Goal: Communication & Community: Answer question/provide support

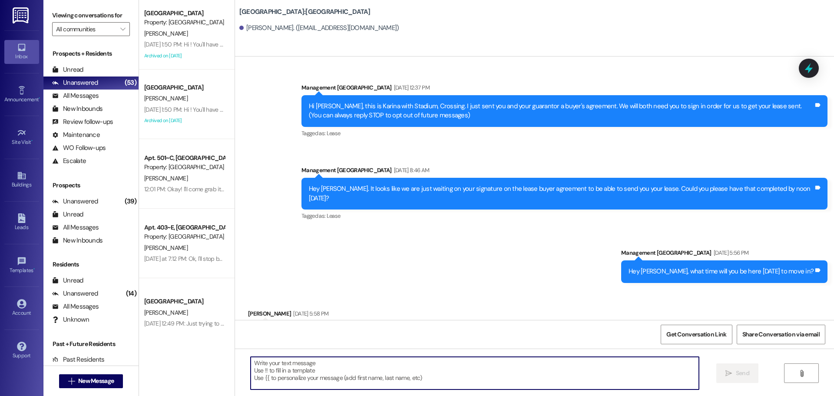
scroll to position [485, 0]
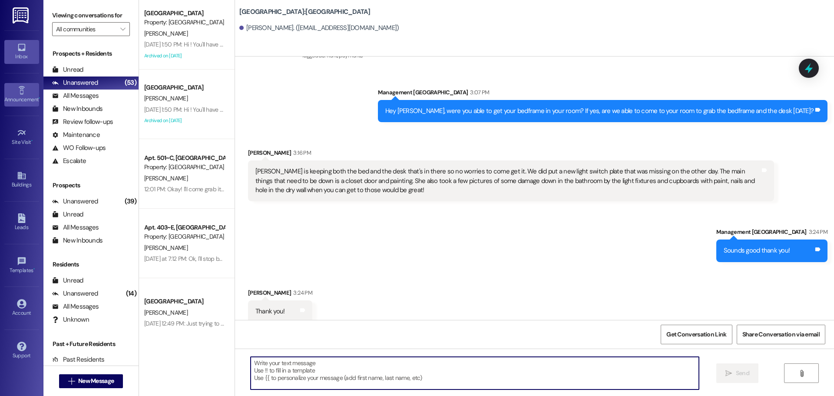
click at [18, 97] on div "Announcement •" at bounding box center [21, 99] width 43 height 9
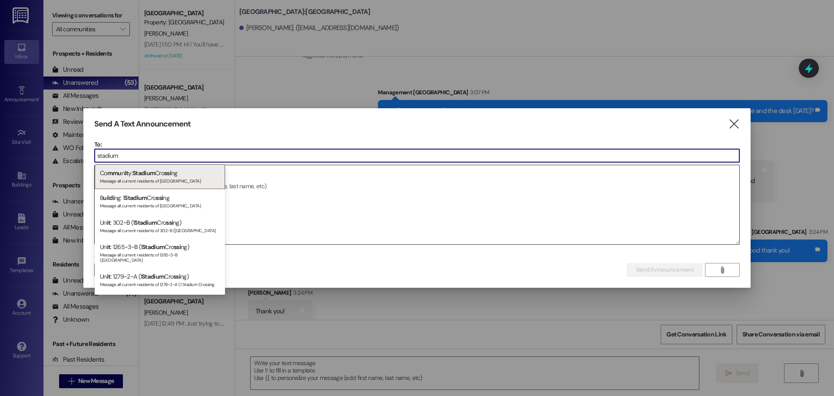
type input "stadium"
click at [184, 172] on div "Co mmu n it y: Stadium Cro ssi ng Message all current residents of [GEOGRAPHIC_…" at bounding box center [160, 176] width 130 height 25
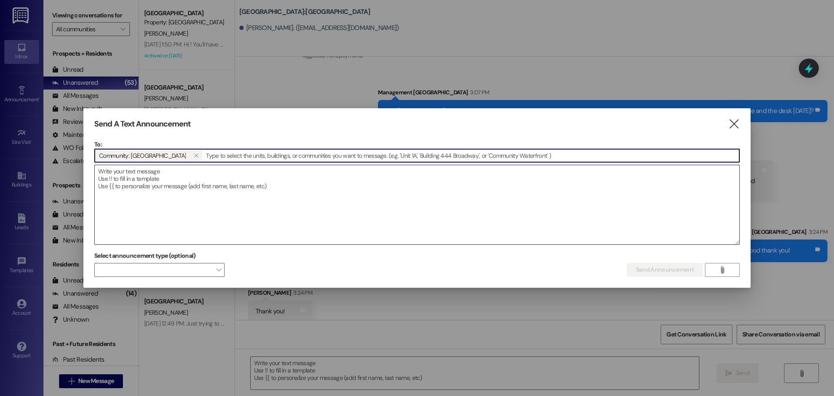
click at [226, 192] on textarea at bounding box center [417, 204] width 644 height 79
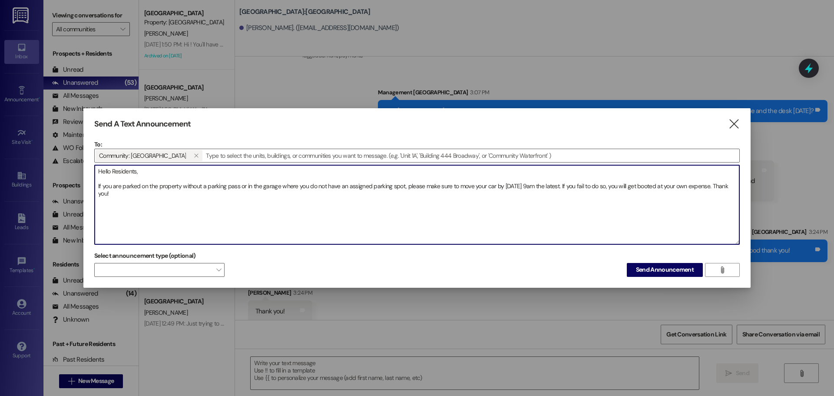
drag, startPoint x: 128, startPoint y: 204, endPoint x: 104, endPoint y: 173, distance: 39.0
click at [104, 173] on textarea "Hello Residents, If you are parked on the property without a parking pass or in…" at bounding box center [417, 204] width 644 height 79
click at [103, 172] on textarea "Hello Residents, If you are parked on the property without a parking pass or in…" at bounding box center [417, 204] width 644 height 79
drag, startPoint x: 99, startPoint y: 169, endPoint x: 120, endPoint y: 196, distance: 34.3
click at [120, 196] on textarea "Hello Residents, If you are parked on the property without a parking pass or in…" at bounding box center [417, 204] width 644 height 79
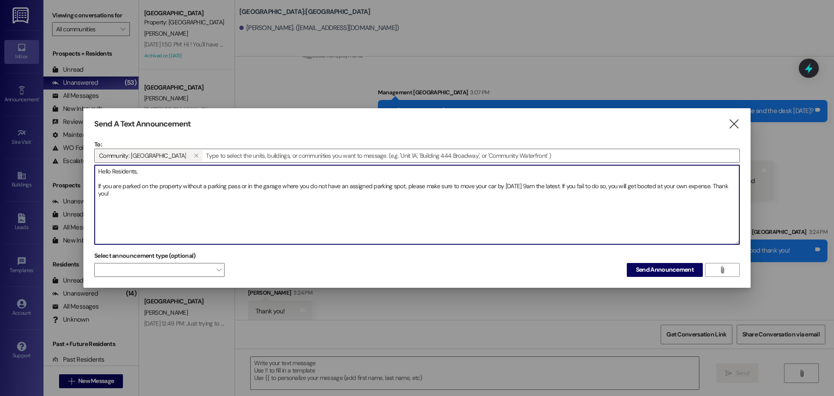
click at [210, 180] on textarea "Hello Residents, If you are parked on the property without a parking pass or in…" at bounding box center [417, 204] width 644 height 79
drag, startPoint x: 95, startPoint y: 187, endPoint x: 132, endPoint y: 194, distance: 37.6
click at [132, 194] on textarea "Hello Residents, If you are parked on the property without a parking pass or in…" at bounding box center [417, 204] width 644 height 79
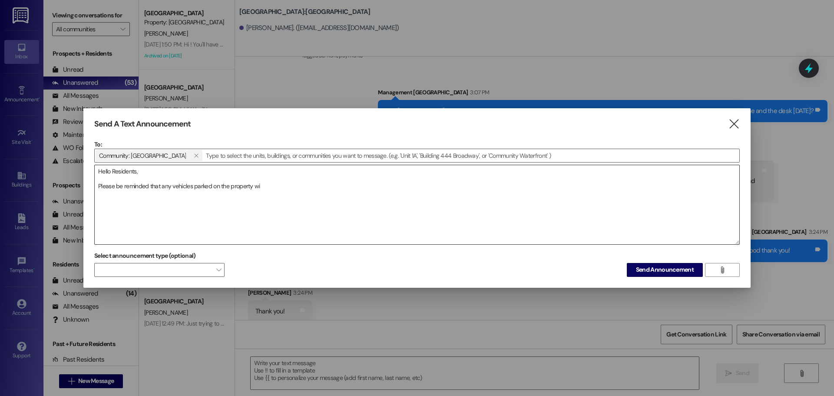
click at [283, 186] on textarea "Hello Residents, Please be reminded that any vehicles parked on the property wi" at bounding box center [417, 204] width 644 height 79
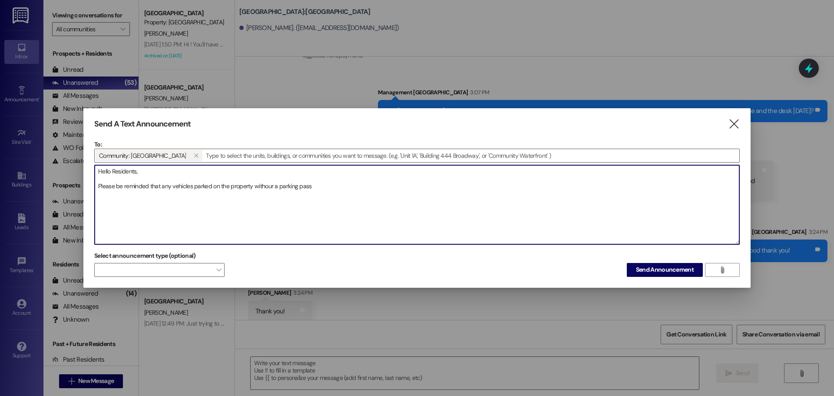
click at [269, 188] on textarea "Hello Residents, Please be reminded that any vehicles parked on the property wi…" at bounding box center [417, 204] width 644 height 79
click at [274, 188] on textarea "Hello Residents, Please be reminded that any vehicles parked on the property wi…" at bounding box center [417, 204] width 644 height 79
click at [278, 184] on textarea "Hello Residents, Please be reminded that any vehicles parked on the property wi…" at bounding box center [417, 204] width 644 height 79
click at [405, 197] on textarea "Hello Residents, Please be reminded that any vehicles parked on the property wi…" at bounding box center [417, 204] width 644 height 79
click at [635, 190] on textarea "Hello Residents, Please be reminded that any vehicles parked on the property wi…" at bounding box center [417, 204] width 644 height 79
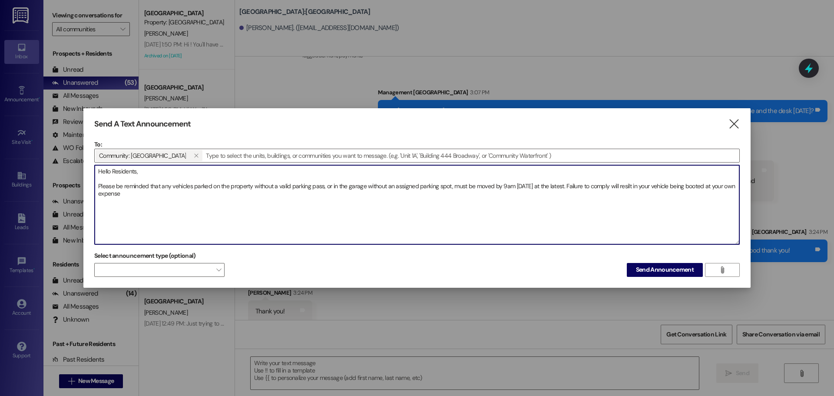
click at [635, 190] on textarea "Hello Residents, Please be reminded that any vehicles parked on the property wi…" at bounding box center [417, 204] width 644 height 79
click at [605, 203] on textarea "Hello Residents, Please be reminded that any vehicles parked on the property wi…" at bounding box center [417, 204] width 644 height 79
type textarea "Hello Residents, Please be reminded that any vehicles parked on the property wi…"
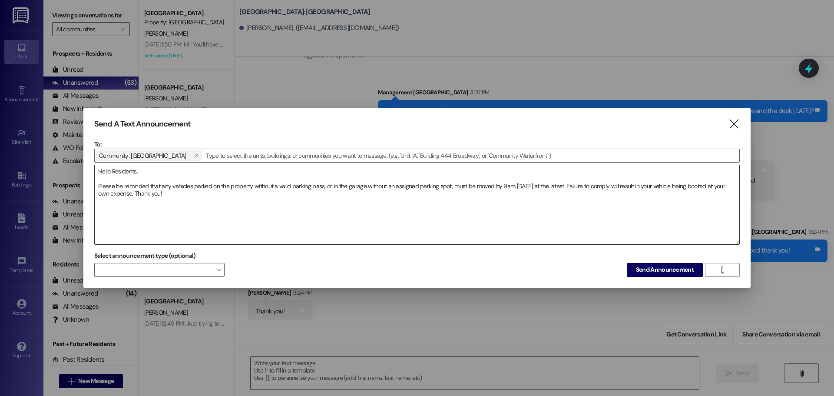
click at [239, 199] on textarea "Hello Residents, Please be reminded that any vehicles parked on the property wi…" at bounding box center [417, 204] width 644 height 79
click at [651, 263] on button "Send Announcement" at bounding box center [665, 270] width 76 height 14
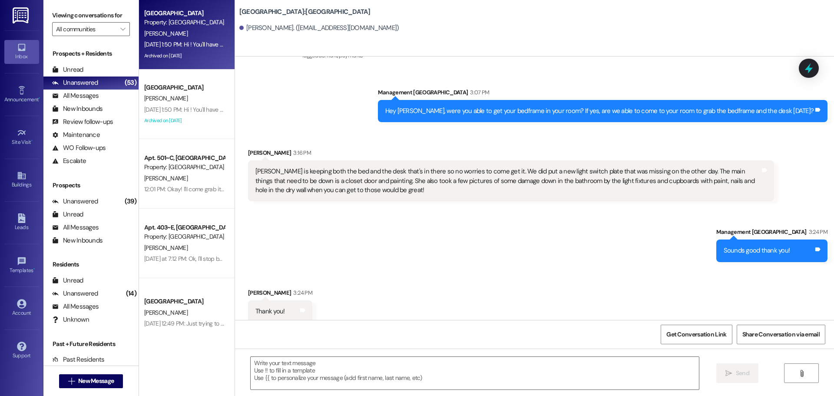
click at [191, 50] on div "Archived on [DATE]" at bounding box center [184, 55] width 82 height 11
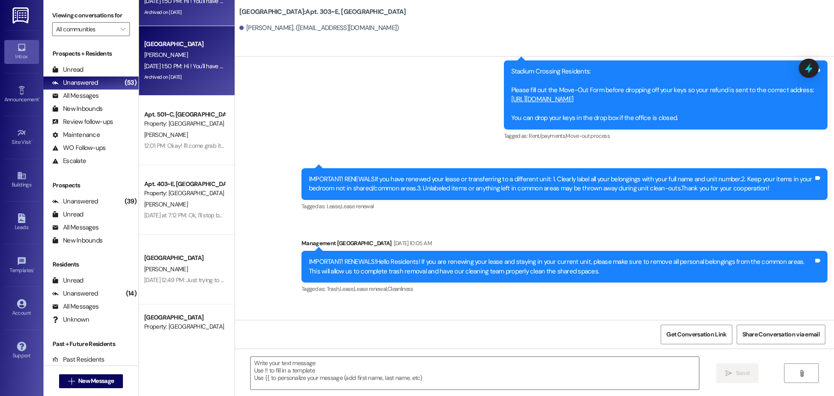
scroll to position [0, 0]
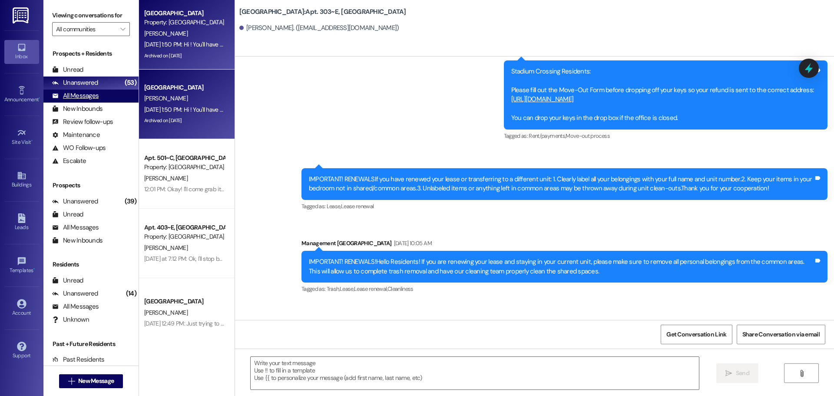
click at [84, 96] on div "All Messages" at bounding box center [75, 95] width 46 height 9
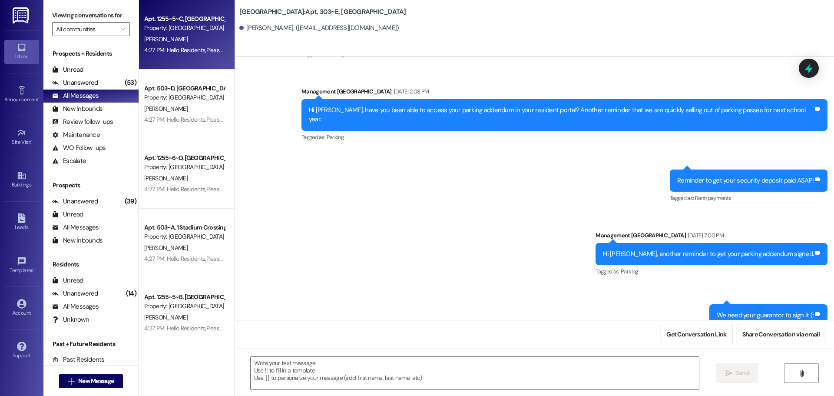
click at [173, 53] on div "4:27 PM: Hello Residents,Please be reminded that any vehicles parked on the pro…" at bounding box center [521, 50] width 754 height 8
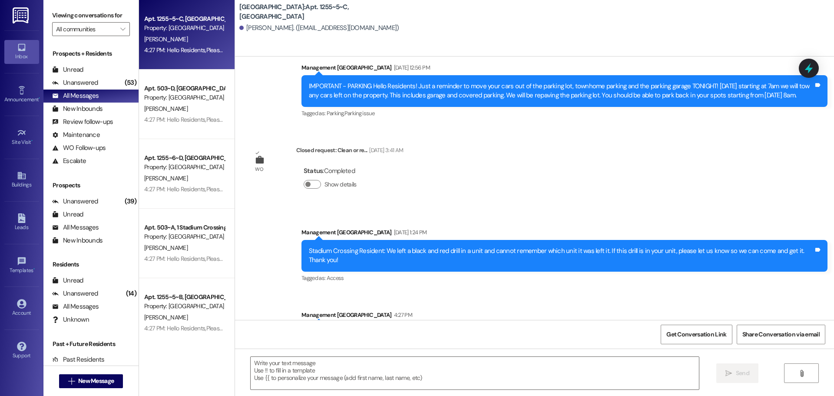
scroll to position [5979, 0]
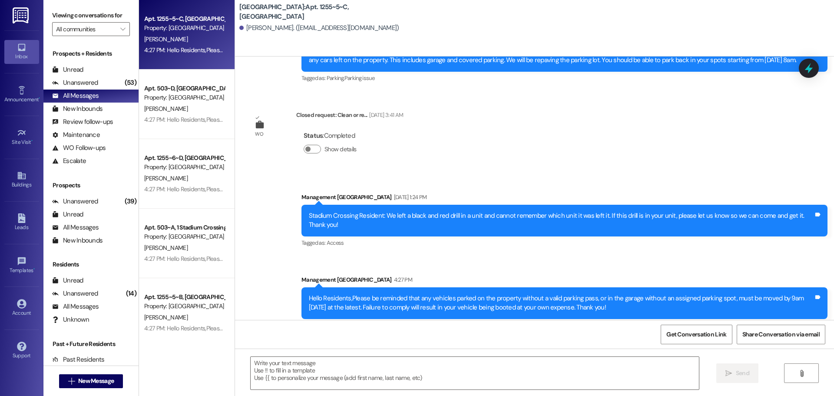
click at [346, 294] on div "Hello Residents,Please be reminded that any vehicles parked on the property wit…" at bounding box center [561, 303] width 505 height 19
click at [383, 294] on div "Hello Residents,Please be reminded that any vehicles parked on the property wit…" at bounding box center [561, 303] width 505 height 19
click at [346, 294] on div "Hello Residents,Please be reminded that any vehicles parked on the property wit…" at bounding box center [561, 303] width 505 height 19
click at [343, 294] on div "Hello Residents,Please be reminded that any vehicles parked on the property wit…" at bounding box center [561, 303] width 505 height 19
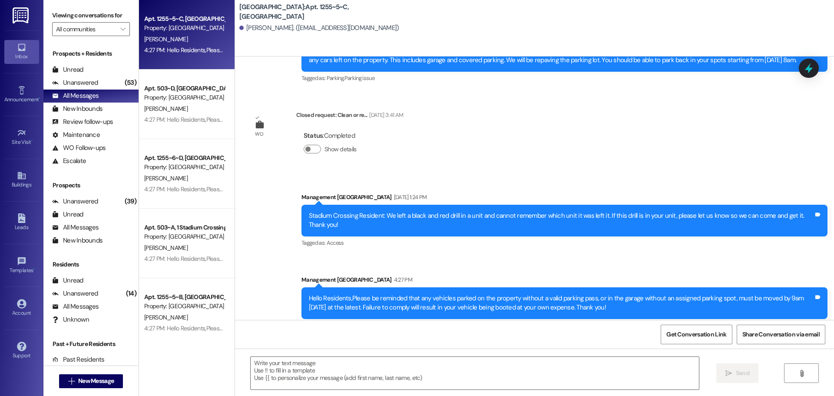
click at [344, 294] on div "Hello Residents,Please be reminded that any vehicles parked on the property wit…" at bounding box center [561, 303] width 505 height 19
click at [347, 294] on div "Hello Residents,Please be reminded that any vehicles parked on the property wit…" at bounding box center [561, 303] width 505 height 19
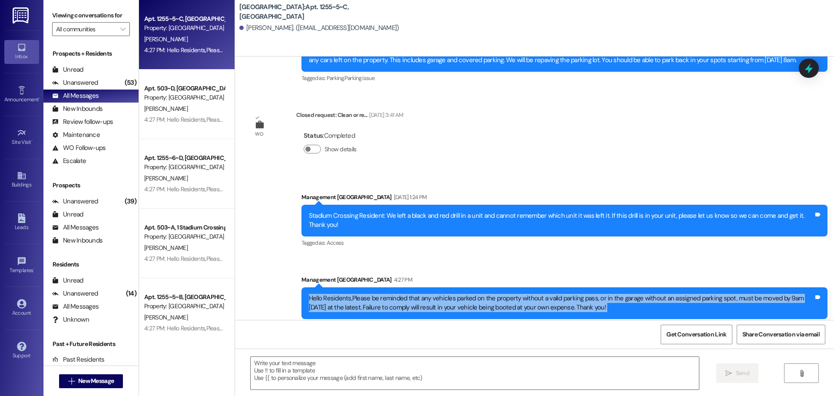
click at [347, 294] on div "Hello Residents,Please be reminded that any vehicles parked on the property wit…" at bounding box center [561, 303] width 505 height 19
click at [366, 294] on div "Hello Residents,Please be reminded that any vehicles parked on the property wit…" at bounding box center [561, 303] width 505 height 19
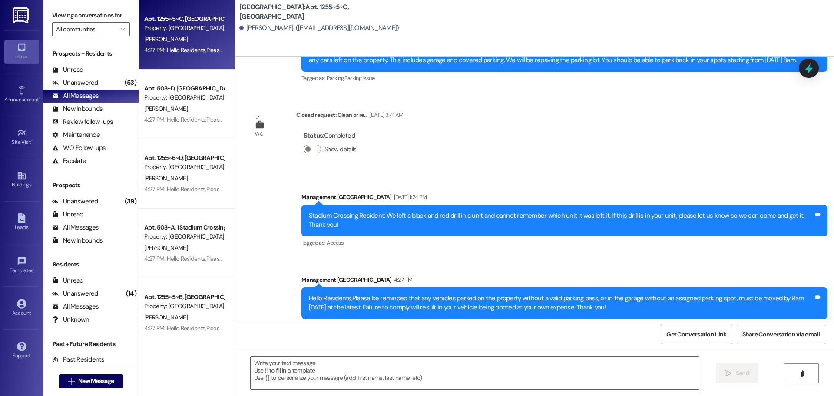
click at [347, 294] on div "Hello Residents,Please be reminded that any vehicles parked on the property wit…" at bounding box center [561, 303] width 505 height 19
click at [345, 294] on div "Hello Residents,Please be reminded that any vehicles parked on the property wit…" at bounding box center [561, 303] width 505 height 19
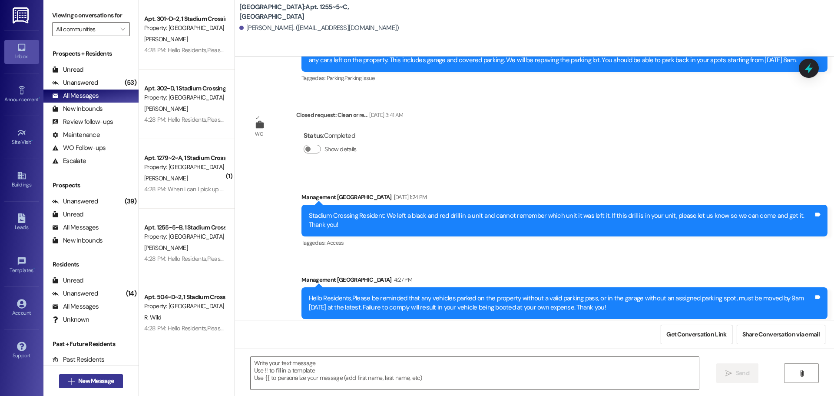
click at [109, 379] on span "New Message" at bounding box center [96, 380] width 36 height 9
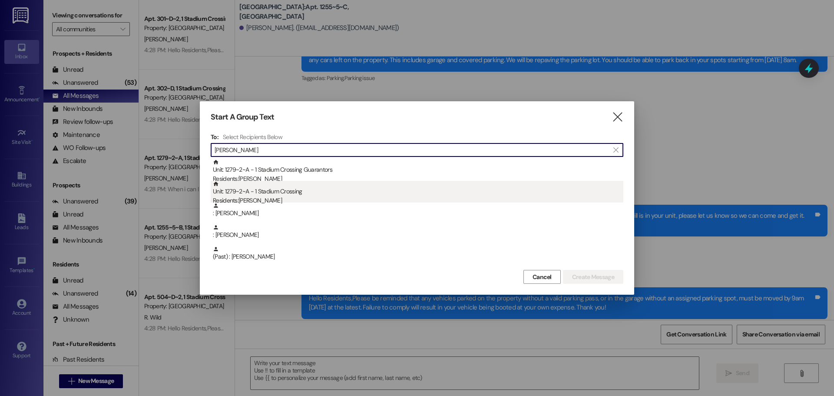
type input "[PERSON_NAME]"
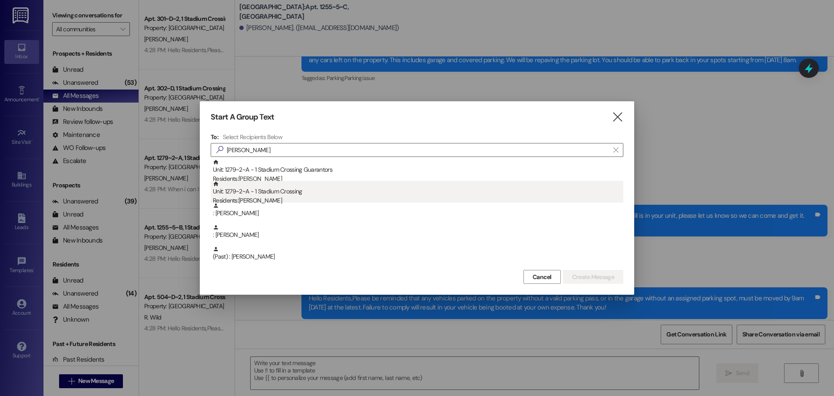
click at [308, 197] on div "Residents: [PERSON_NAME]" at bounding box center [418, 200] width 410 height 9
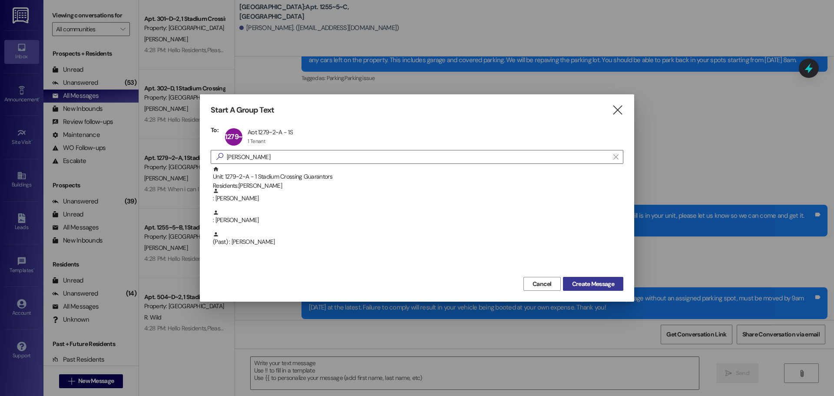
click at [607, 285] on span "Create Message" at bounding box center [593, 283] width 42 height 9
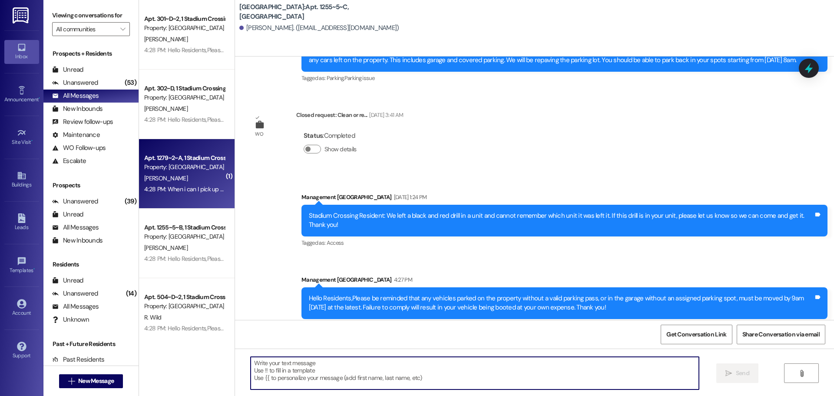
click at [558, 370] on textarea at bounding box center [475, 372] width 448 height 33
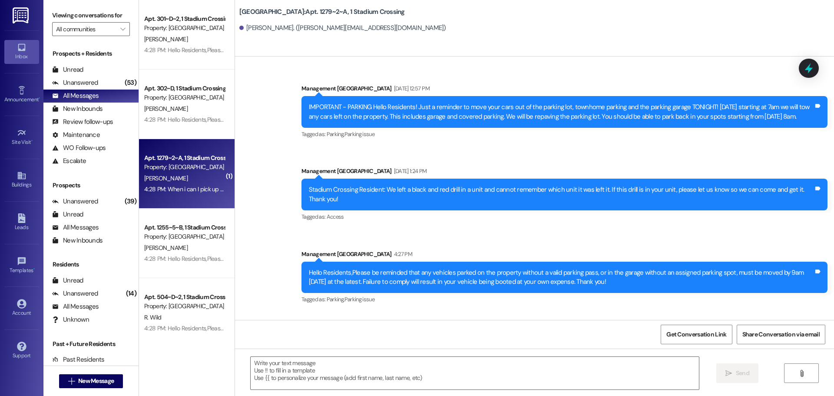
scroll to position [13394, 0]
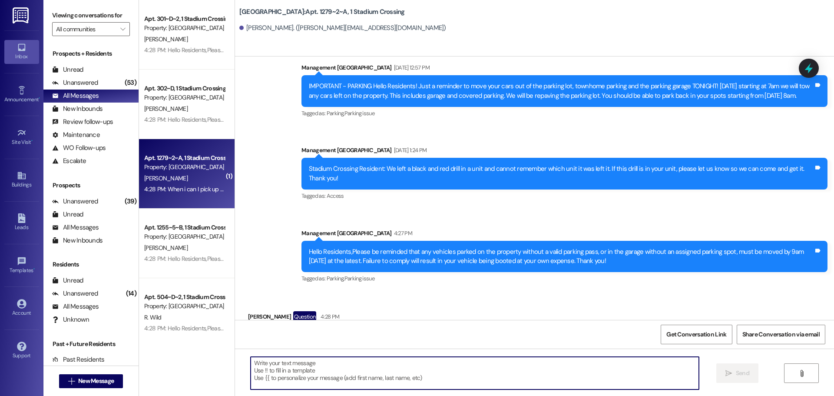
click at [558, 370] on textarea at bounding box center [475, 372] width 448 height 33
type textarea "You can come now"
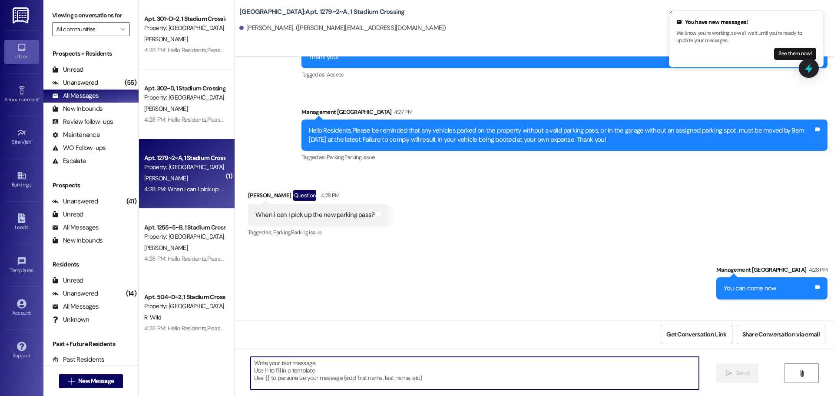
scroll to position [13515, 0]
click at [426, 368] on textarea at bounding box center [475, 372] width 448 height 33
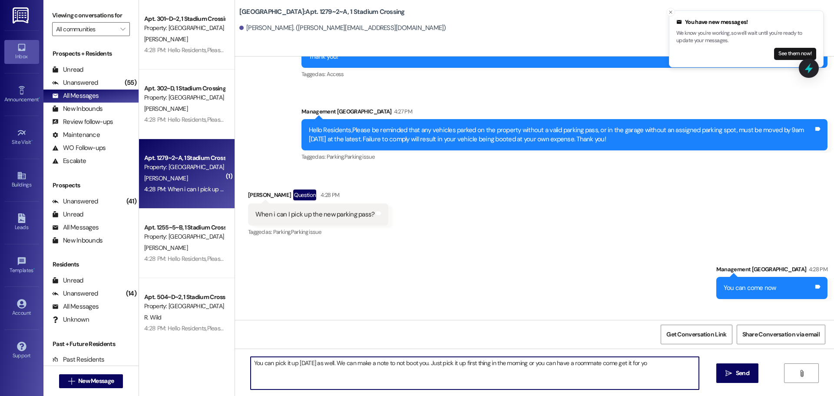
type textarea "You can pick it up [DATE] as well. We can make a note to not boot you. Just pic…"
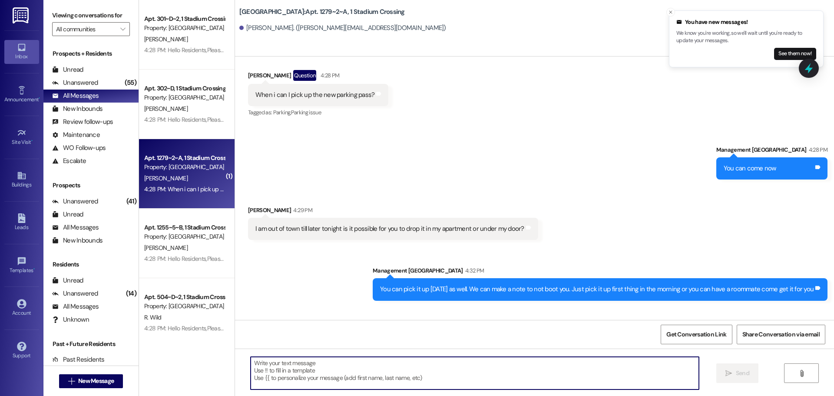
scroll to position [13636, 0]
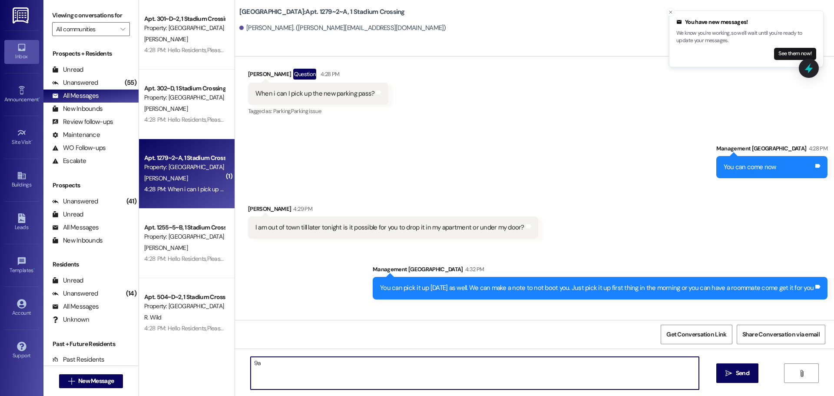
type textarea "9am"
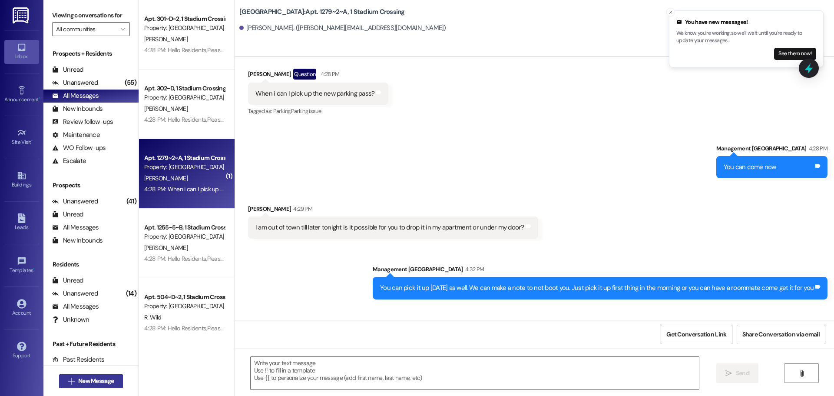
click at [103, 380] on span "New Message" at bounding box center [96, 380] width 36 height 9
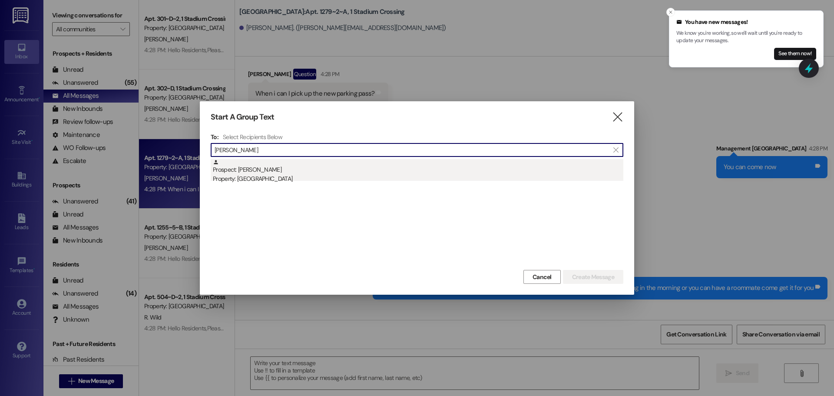
type input "[PERSON_NAME]"
click at [272, 181] on div "Property: [GEOGRAPHIC_DATA]" at bounding box center [418, 178] width 410 height 9
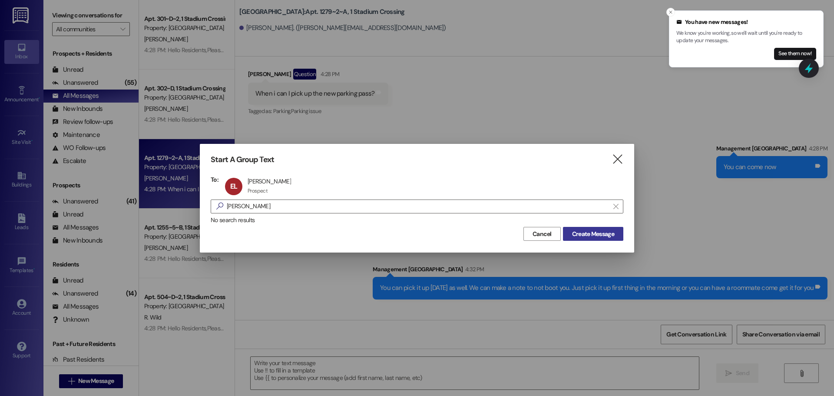
click at [578, 230] on span "Create Message" at bounding box center [593, 233] width 42 height 9
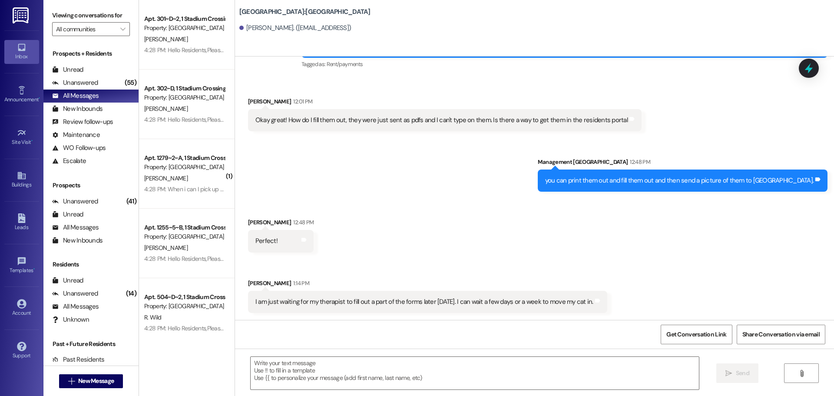
scroll to position [3093, 0]
click at [671, 12] on icon "Close toast" at bounding box center [670, 12] width 5 height 5
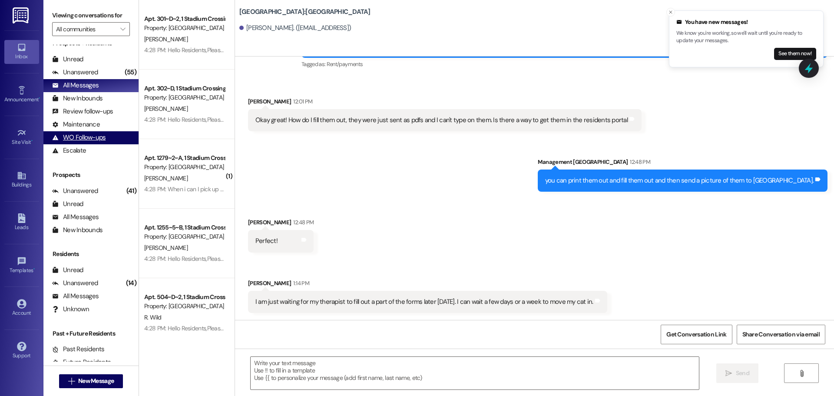
scroll to position [0, 0]
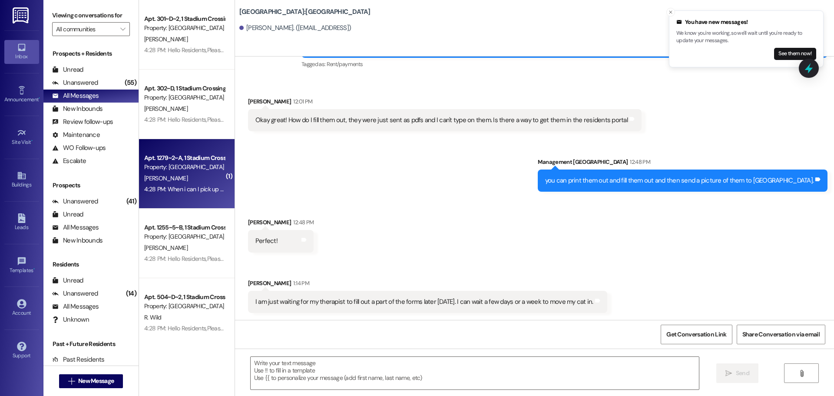
click at [160, 161] on div "Apt. 1279~2~A, 1 Stadium Crossing" at bounding box center [184, 157] width 80 height 9
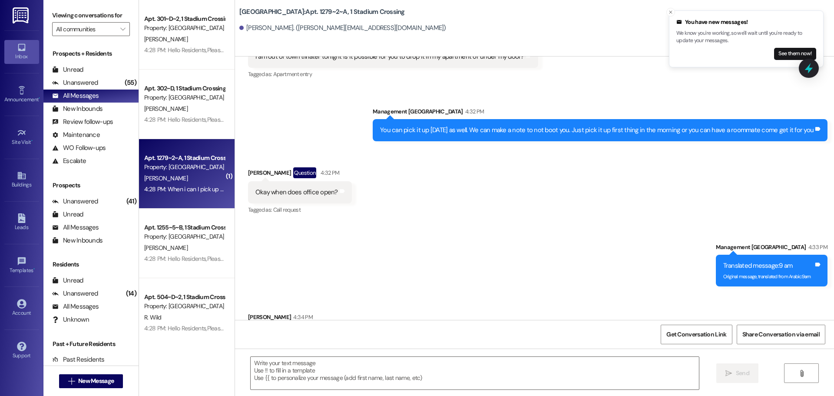
scroll to position [13816, 0]
click at [451, 369] on textarea at bounding box center [475, 372] width 448 height 33
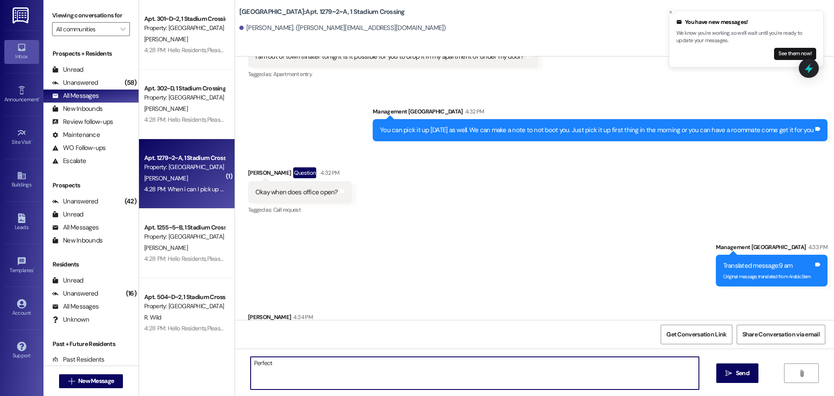
type textarea "Perfect!"
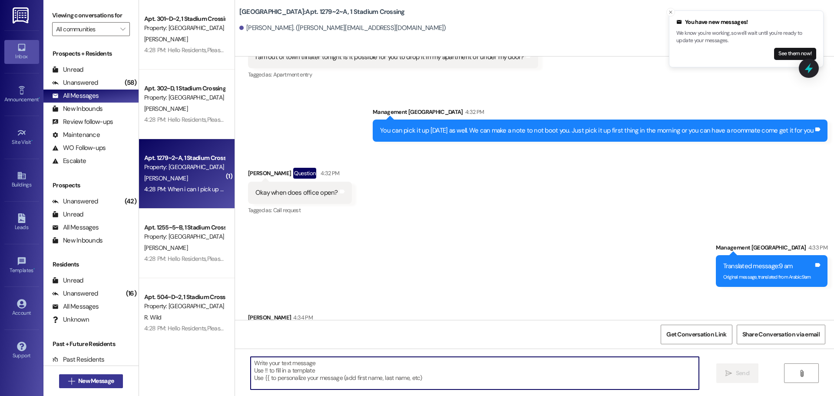
click at [104, 375] on button " New Message" at bounding box center [91, 381] width 64 height 14
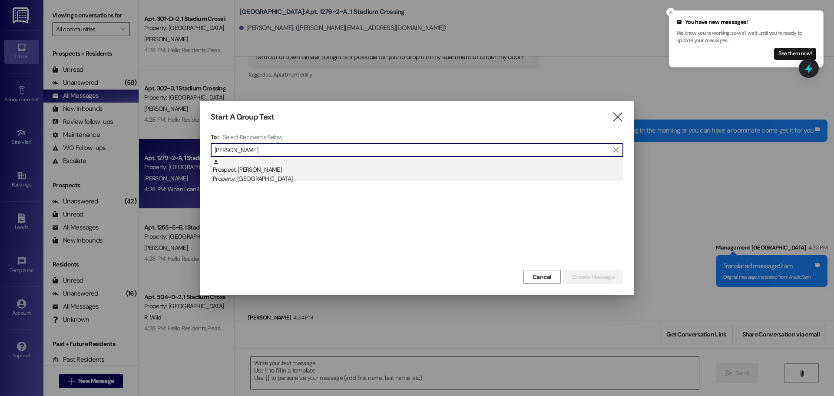
type input "[PERSON_NAME]"
click at [417, 166] on div "Prospect: [PERSON_NAME] Property: [GEOGRAPHIC_DATA]" at bounding box center [418, 171] width 410 height 25
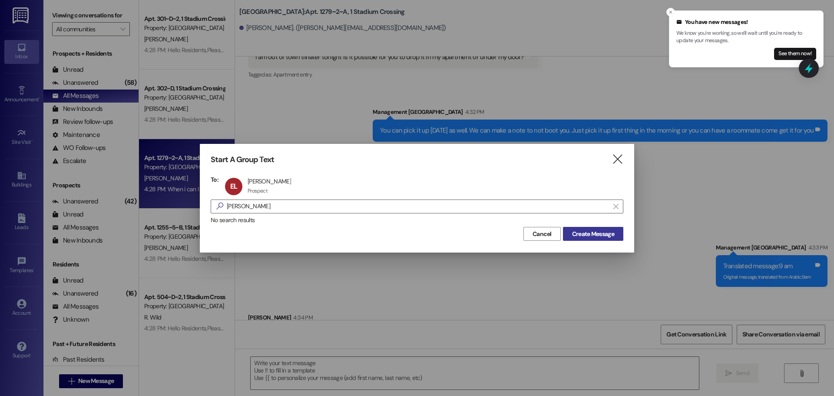
click at [580, 228] on button "Create Message" at bounding box center [593, 234] width 60 height 14
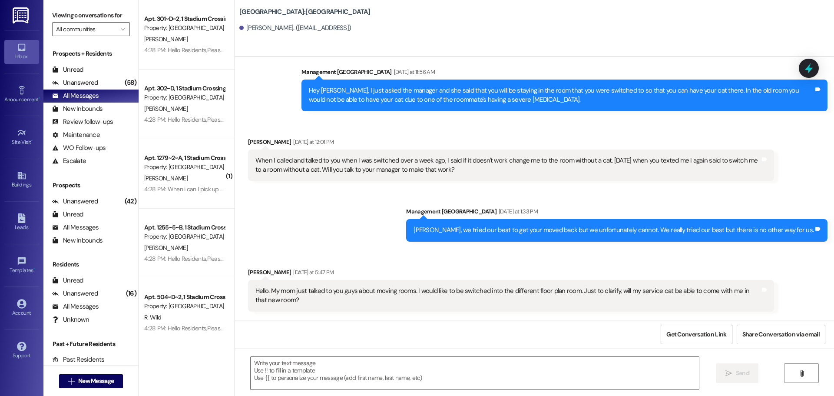
scroll to position [2789, 0]
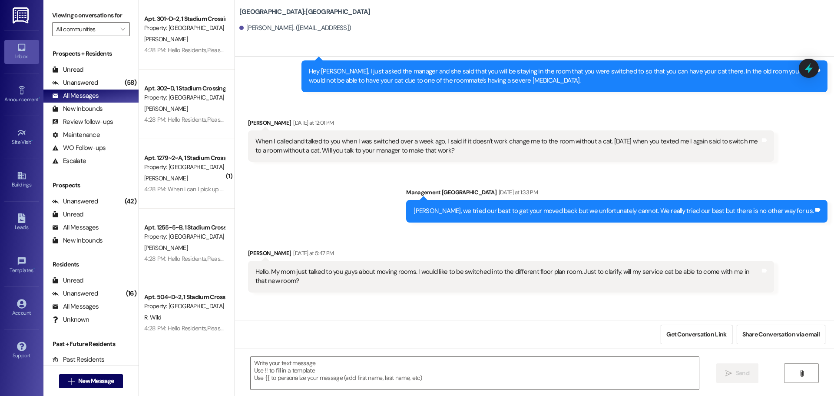
click at [365, 144] on div "When I called and talked to you when I was switched over a week ago, I said if …" at bounding box center [507, 146] width 505 height 19
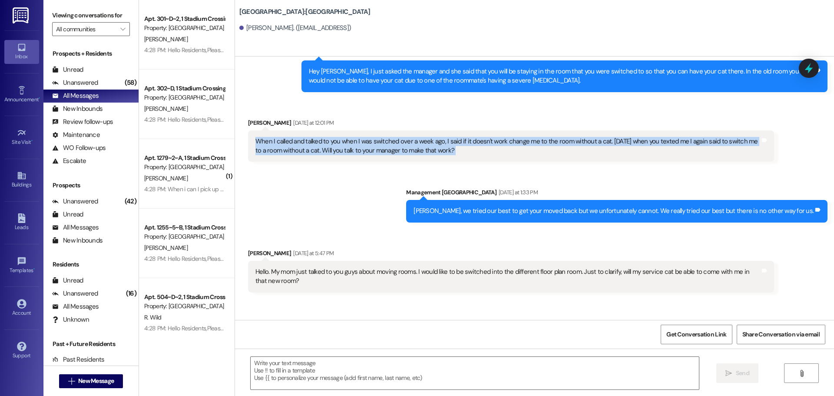
click at [365, 144] on div "When I called and talked to you when I was switched over a week ago, I said if …" at bounding box center [507, 146] width 505 height 19
click at [414, 149] on div "When I called and talked to you when I was switched over a week ago, I said if …" at bounding box center [507, 146] width 505 height 19
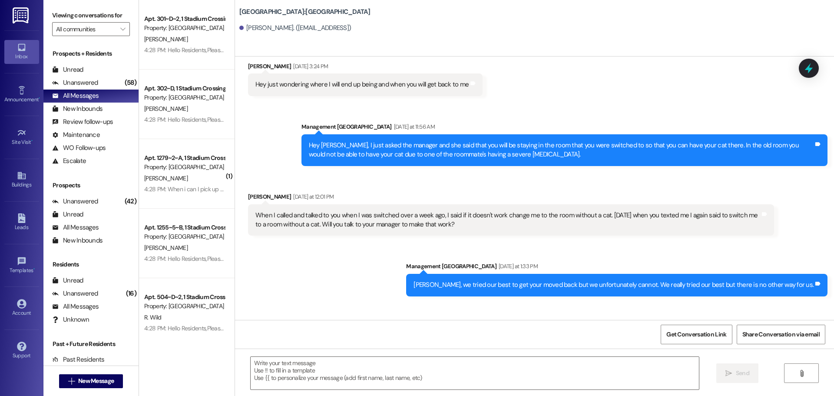
scroll to position [2702, 0]
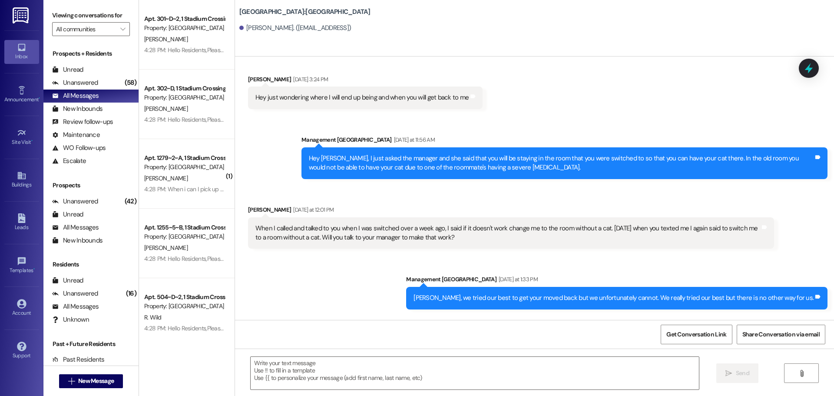
click at [399, 166] on div "Hey [PERSON_NAME], I just asked the manager and she said that you will be stayi…" at bounding box center [561, 163] width 505 height 19
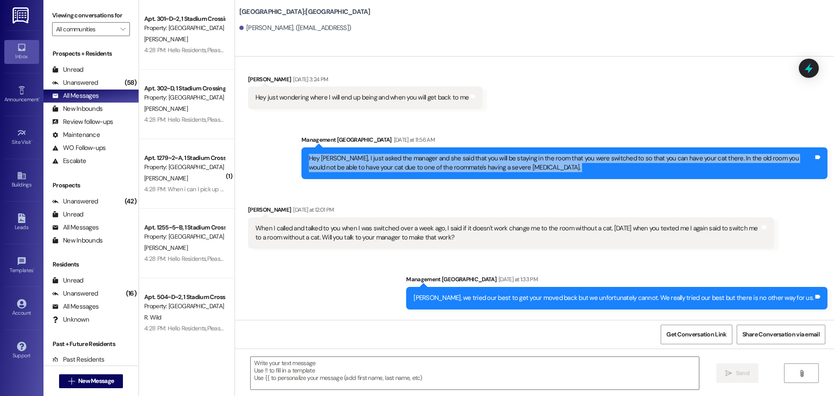
click at [399, 166] on div "Hey [PERSON_NAME], I just asked the manager and she said that you will be stayi…" at bounding box center [561, 163] width 505 height 19
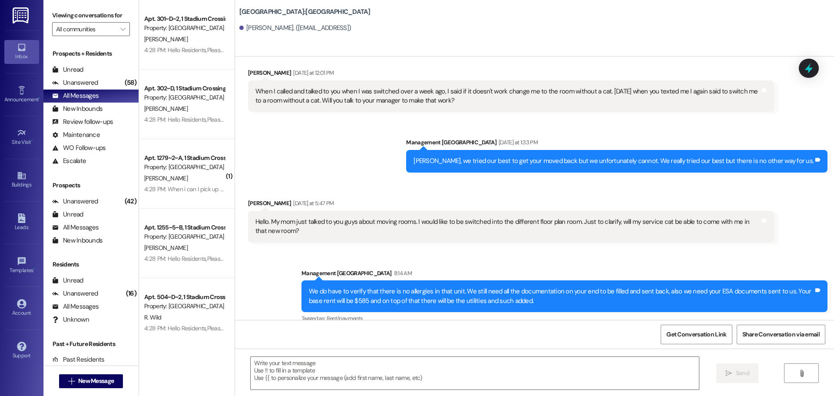
scroll to position [2876, 0]
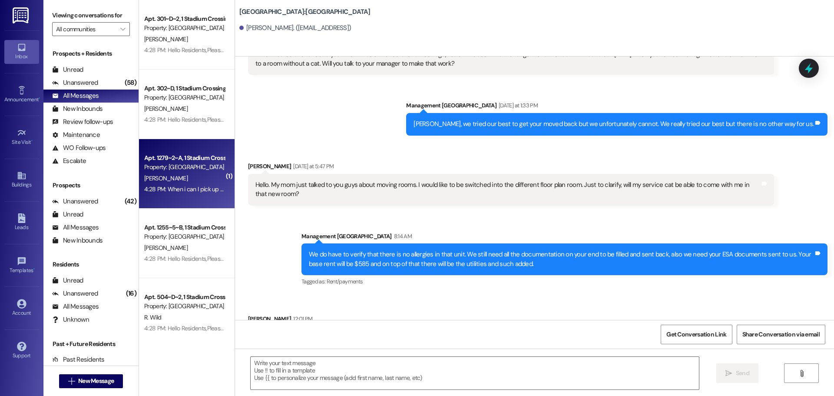
click at [195, 180] on div "[PERSON_NAME]" at bounding box center [184, 178] width 82 height 11
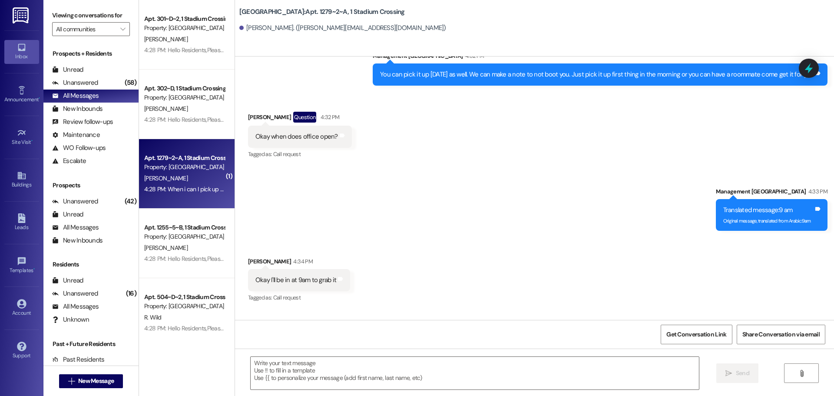
scroll to position [13877, 0]
